Goal: Find specific page/section: Find specific page/section

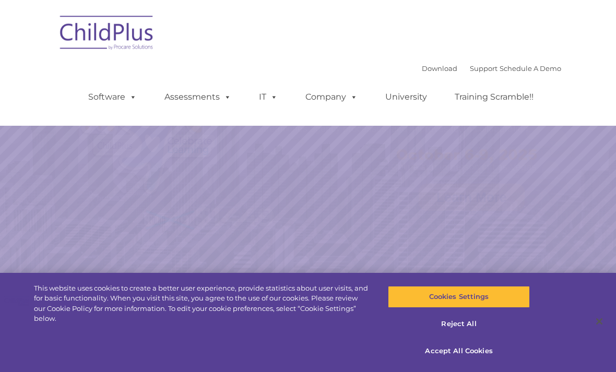
select select "MEDIUM"
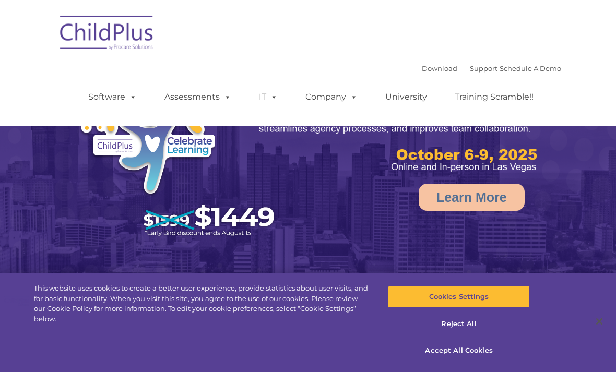
select select "MEDIUM"
click at [104, 99] on link "Software" at bounding box center [112, 97] width 69 height 21
click at [89, 40] on img at bounding box center [107, 34] width 104 height 52
click at [104, 36] on img at bounding box center [107, 34] width 104 height 52
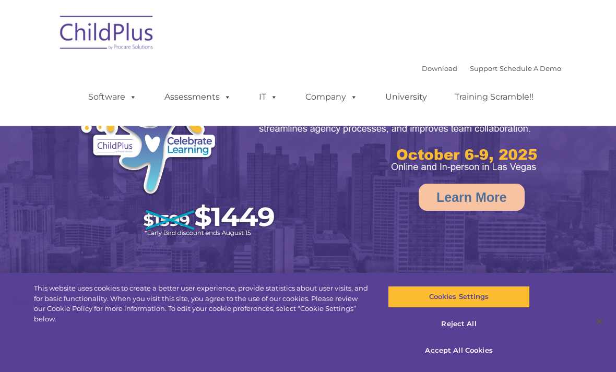
select select "MEDIUM"
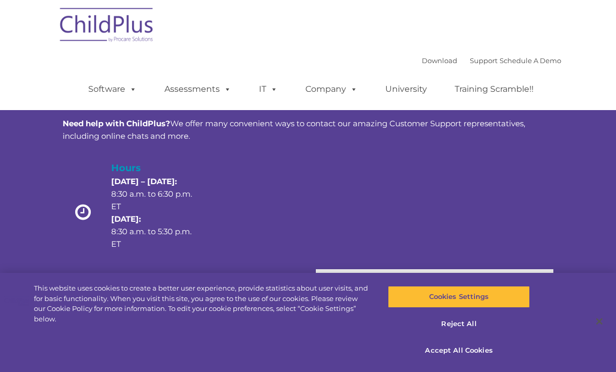
click at [551, 202] on div "Hours [DATE] – [DATE]: 8:30 a.m. to 6:30 p.m. ET [DATE]: 8:30 a.m. to 5:30 p.m.…" at bounding box center [308, 215] width 491 height 108
